Goal: Information Seeking & Learning: Learn about a topic

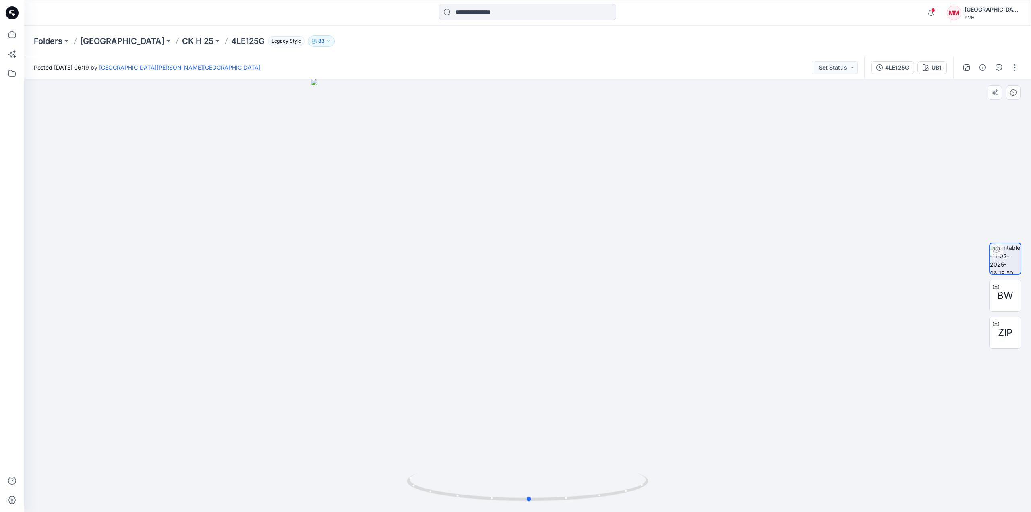
drag, startPoint x: 515, startPoint y: 502, endPoint x: 491, endPoint y: 419, distance: 86.7
click at [491, 419] on div at bounding box center [527, 295] width 1007 height 433
drag, startPoint x: 725, startPoint y: 321, endPoint x: 541, endPoint y: 303, distance: 184.6
click at [616, 310] on div at bounding box center [527, 295] width 1007 height 433
drag, startPoint x: 860, startPoint y: 313, endPoint x: 533, endPoint y: 292, distance: 328.2
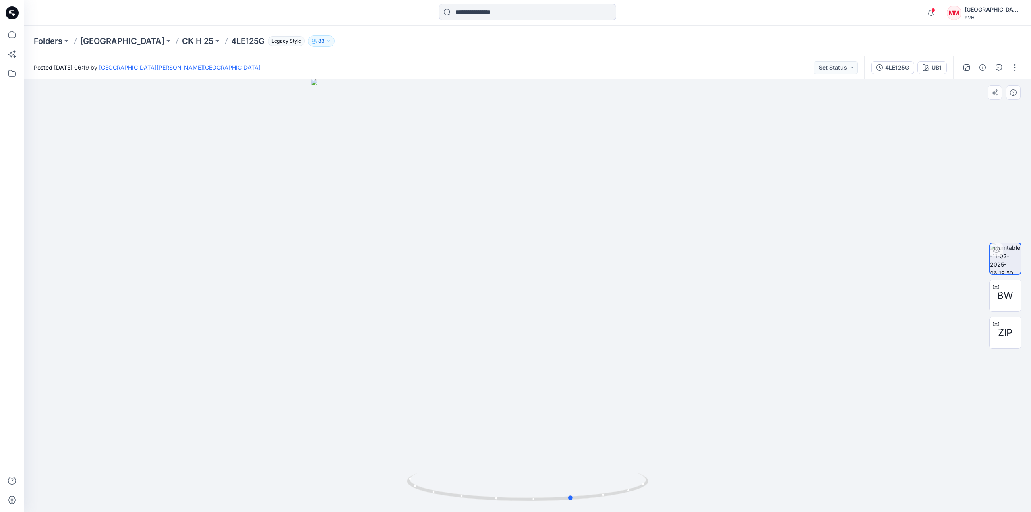
click at [533, 292] on div at bounding box center [527, 295] width 1007 height 433
drag, startPoint x: 425, startPoint y: 277, endPoint x: 498, endPoint y: 279, distance: 72.9
click at [498, 279] on img at bounding box center [528, 289] width 462 height 446
drag, startPoint x: 714, startPoint y: 285, endPoint x: 612, endPoint y: 276, distance: 102.7
click at [632, 278] on img at bounding box center [528, 286] width 462 height 452
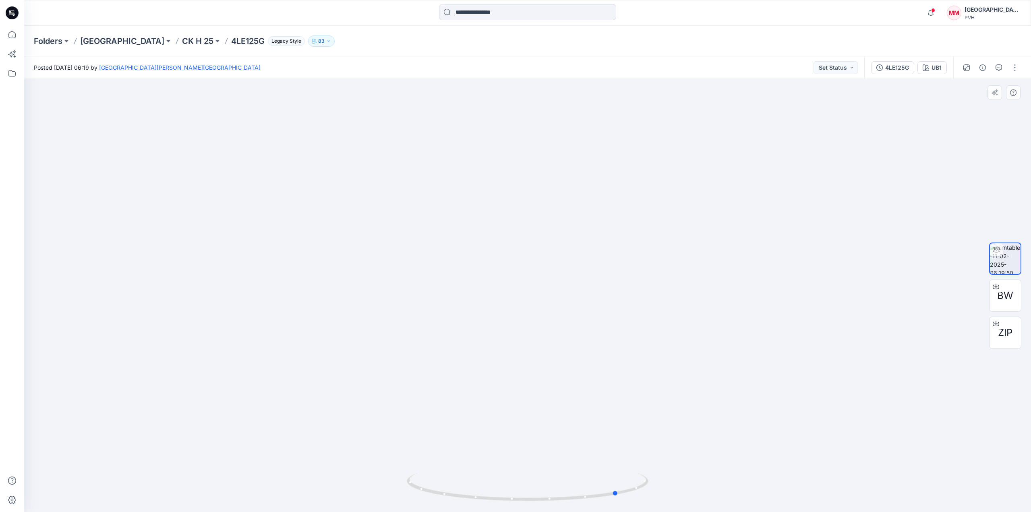
drag, startPoint x: 571, startPoint y: 501, endPoint x: 375, endPoint y: 417, distance: 212.6
click at [375, 417] on div at bounding box center [527, 295] width 1007 height 433
drag, startPoint x: 616, startPoint y: 495, endPoint x: 559, endPoint y: 462, distance: 65.9
click at [559, 462] on div at bounding box center [527, 295] width 1007 height 433
drag, startPoint x: 562, startPoint y: 503, endPoint x: 506, endPoint y: 467, distance: 67.2
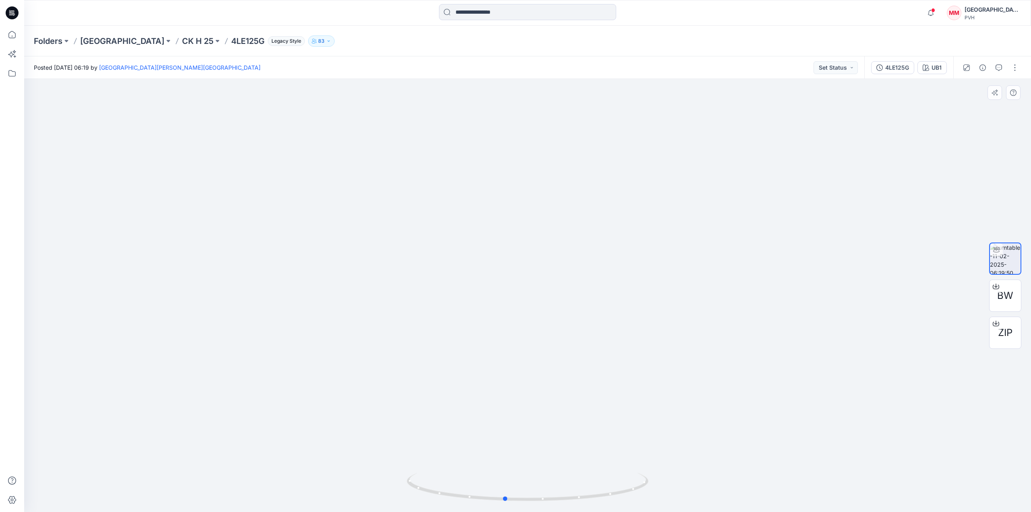
click at [506, 467] on div at bounding box center [527, 295] width 1007 height 433
drag, startPoint x: 506, startPoint y: 501, endPoint x: 567, endPoint y: 481, distance: 64.1
click at [567, 481] on icon at bounding box center [529, 488] width 244 height 30
click at [941, 65] on div "UB1" at bounding box center [937, 67] width 10 height 9
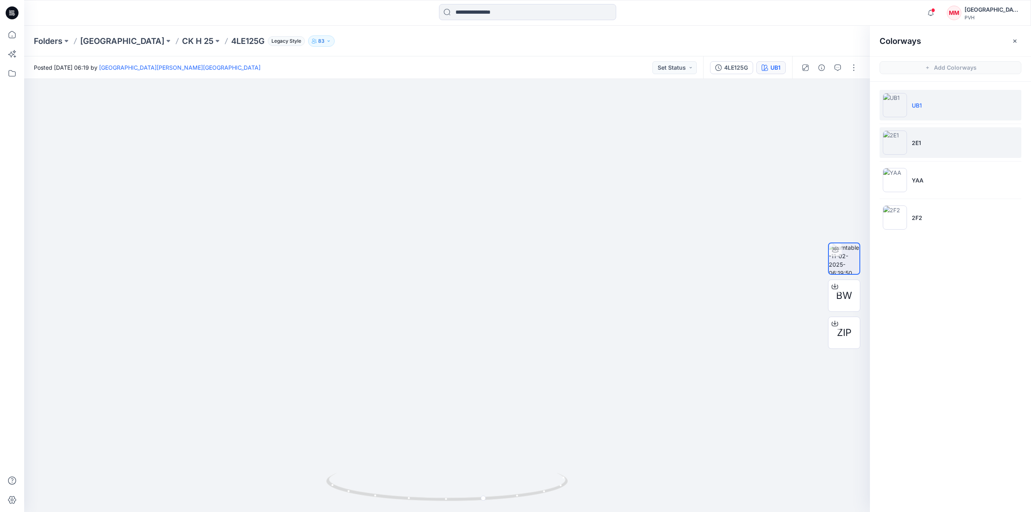
click at [899, 133] on img at bounding box center [895, 143] width 24 height 24
drag, startPoint x: 447, startPoint y: 499, endPoint x: 473, endPoint y: 465, distance: 42.9
click at [473, 465] on div at bounding box center [447, 295] width 846 height 433
drag, startPoint x: 473, startPoint y: 501, endPoint x: 492, endPoint y: 469, distance: 37.2
click at [492, 469] on div at bounding box center [447, 295] width 846 height 433
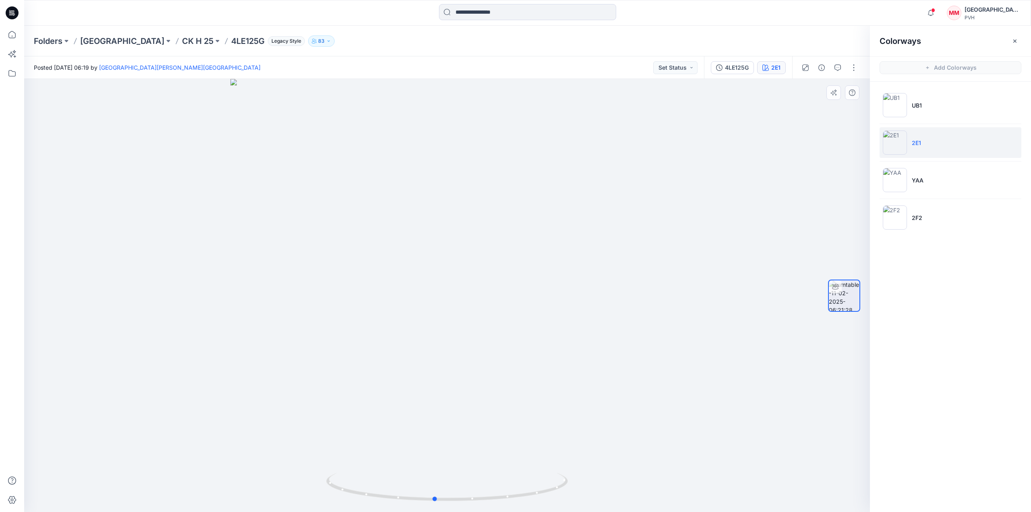
drag, startPoint x: 492, startPoint y: 502, endPoint x: 435, endPoint y: 463, distance: 69.2
click at [435, 463] on div at bounding box center [447, 295] width 846 height 433
drag, startPoint x: 435, startPoint y: 500, endPoint x: 627, endPoint y: 478, distance: 192.6
click at [627, 478] on div at bounding box center [447, 295] width 846 height 433
drag, startPoint x: 387, startPoint y: 498, endPoint x: 679, endPoint y: 448, distance: 296.6
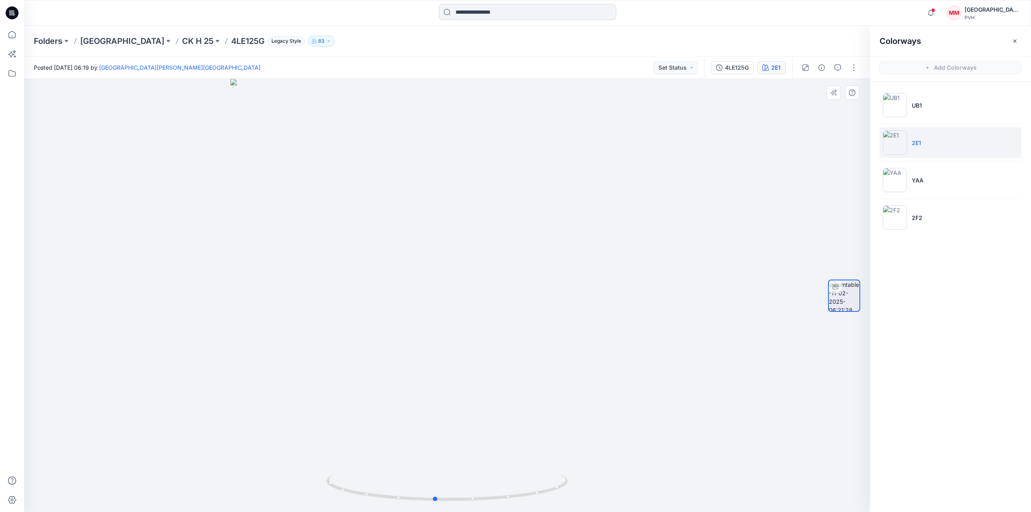
click at [679, 448] on div at bounding box center [447, 295] width 846 height 433
drag, startPoint x: 435, startPoint y: 501, endPoint x: 437, endPoint y: 465, distance: 36.3
click at [437, 465] on div at bounding box center [447, 295] width 846 height 433
drag, startPoint x: 438, startPoint y: 504, endPoint x: 379, endPoint y: 488, distance: 61.7
click at [379, 488] on icon at bounding box center [448, 488] width 244 height 30
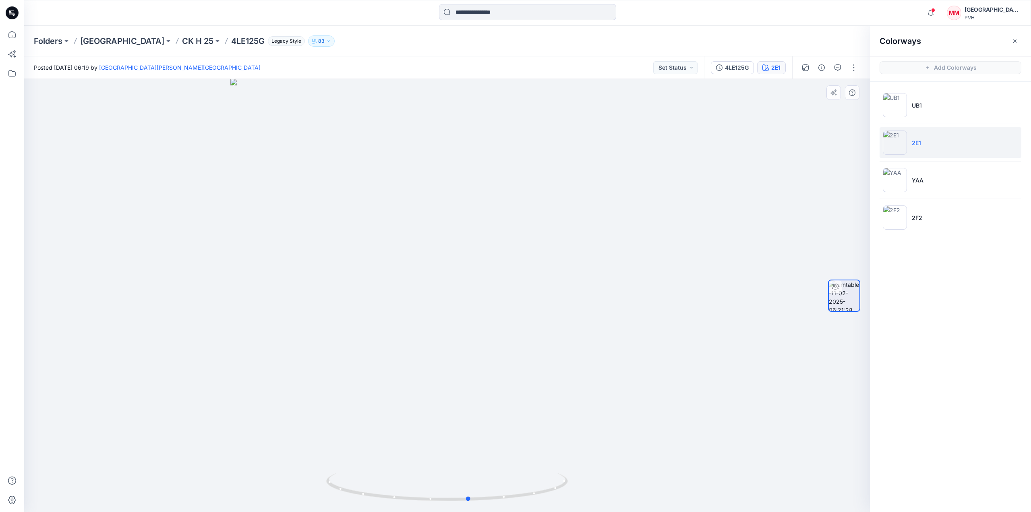
drag, startPoint x: 379, startPoint y: 502, endPoint x: 467, endPoint y: 450, distance: 102.0
click at [469, 450] on div at bounding box center [447, 295] width 846 height 433
drag, startPoint x: 467, startPoint y: 500, endPoint x: 507, endPoint y: 440, distance: 72.2
click at [507, 440] on div at bounding box center [447, 295] width 846 height 433
drag, startPoint x: 1031, startPoint y: 499, endPoint x: 931, endPoint y: 531, distance: 104.9
